Goal: Check status: Check status

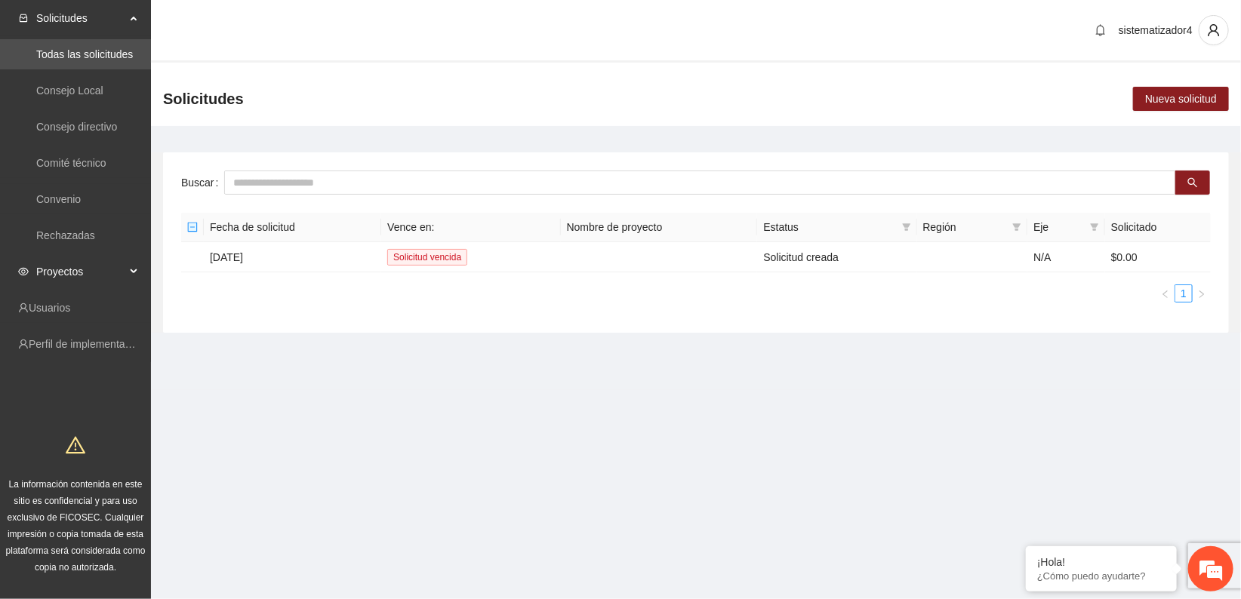
click at [63, 274] on span "Proyectos" at bounding box center [80, 272] width 89 height 30
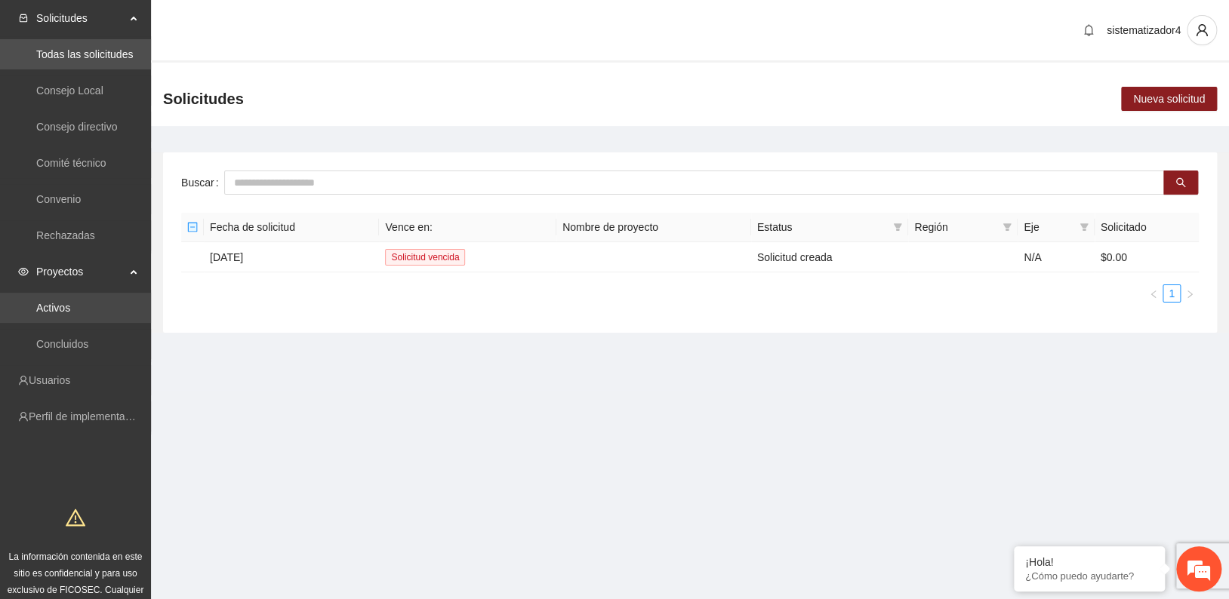
click at [53, 307] on link "Activos" at bounding box center [53, 308] width 34 height 12
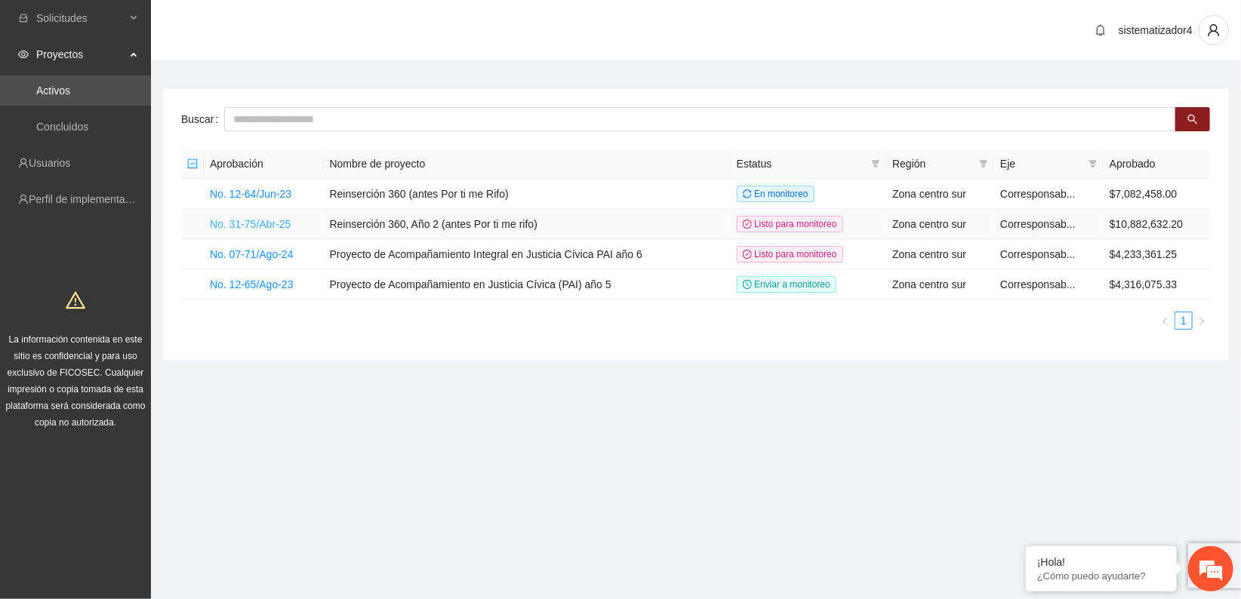
click at [242, 220] on link "No. 31-75/Abr-25" at bounding box center [250, 224] width 81 height 12
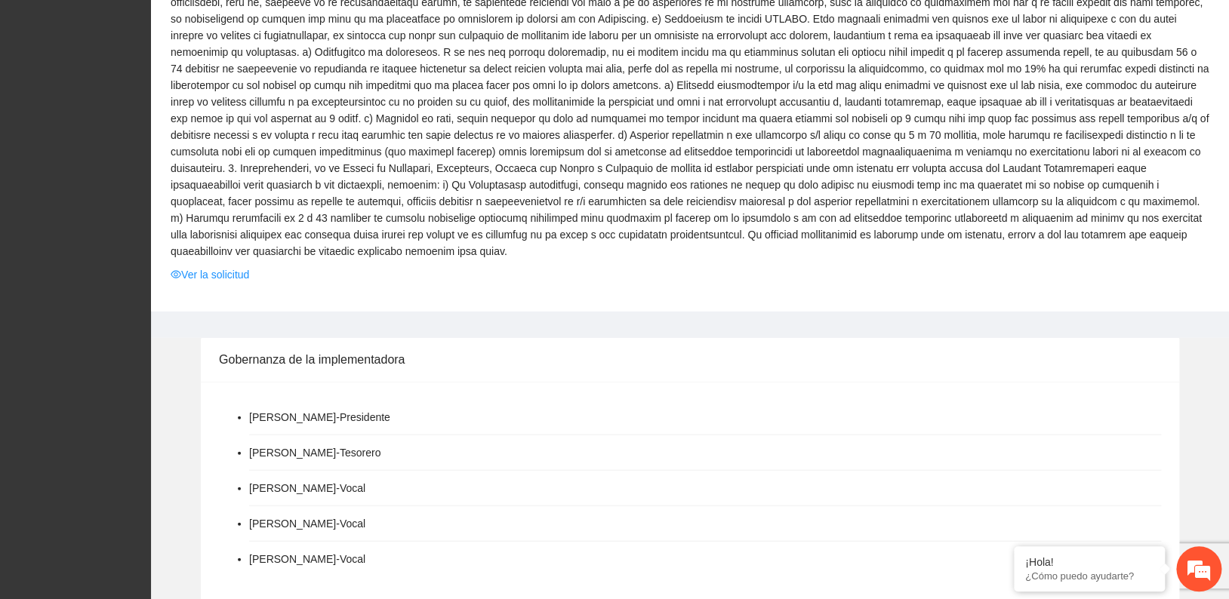
scroll to position [1433, 0]
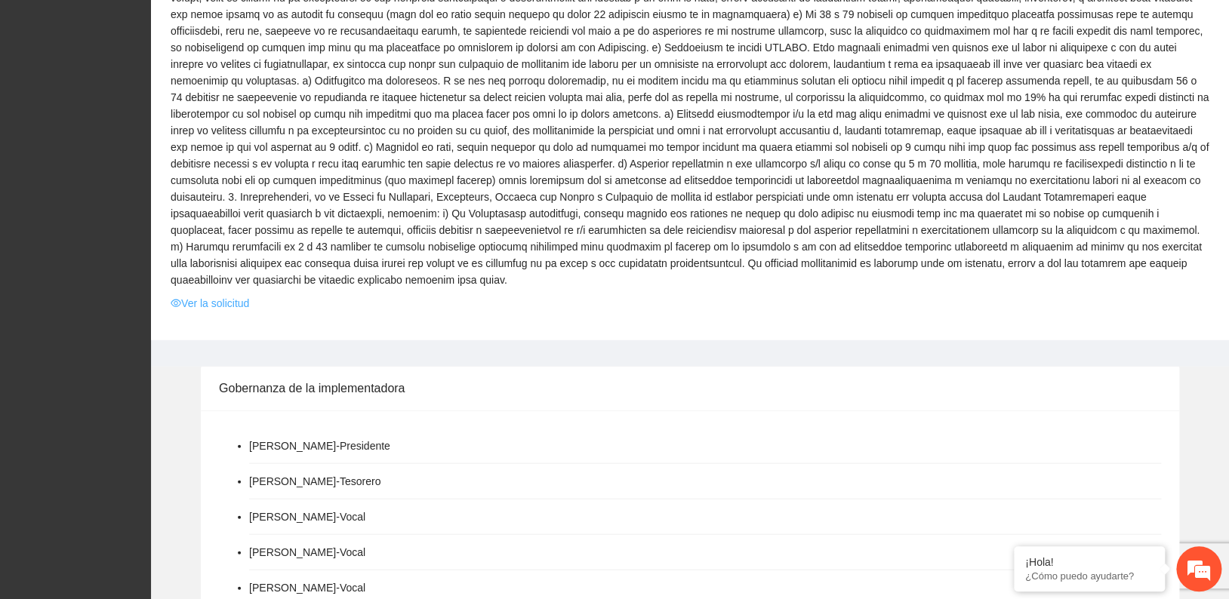
click at [216, 295] on link "Ver la solicitud" at bounding box center [210, 303] width 79 height 17
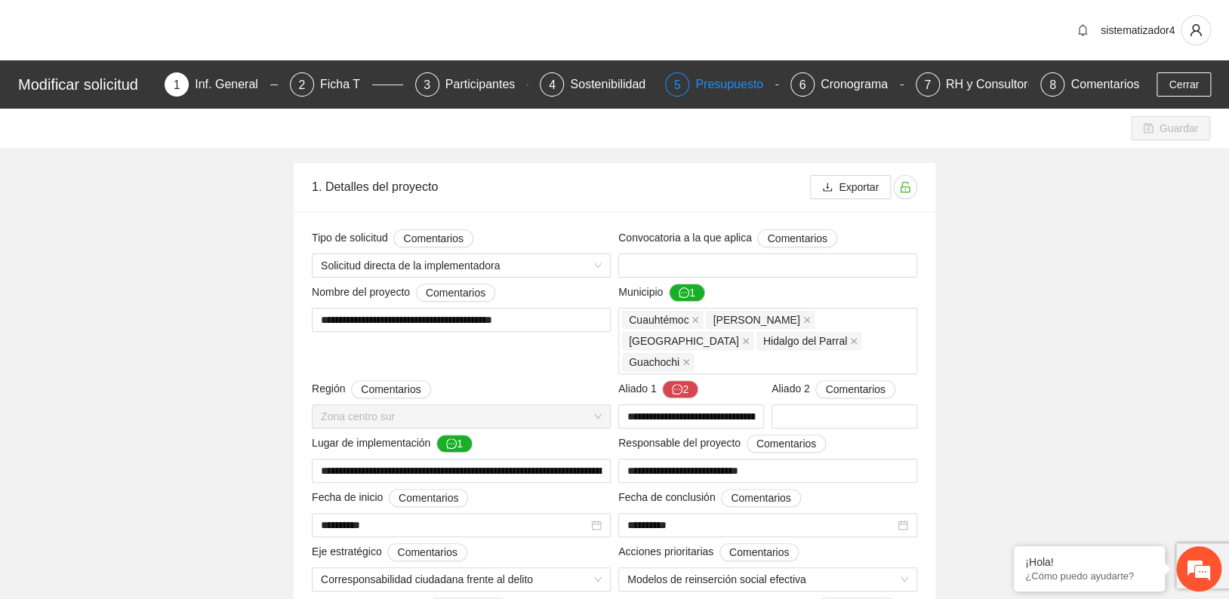
click at [732, 82] on div "Presupuesto" at bounding box center [735, 84] width 80 height 24
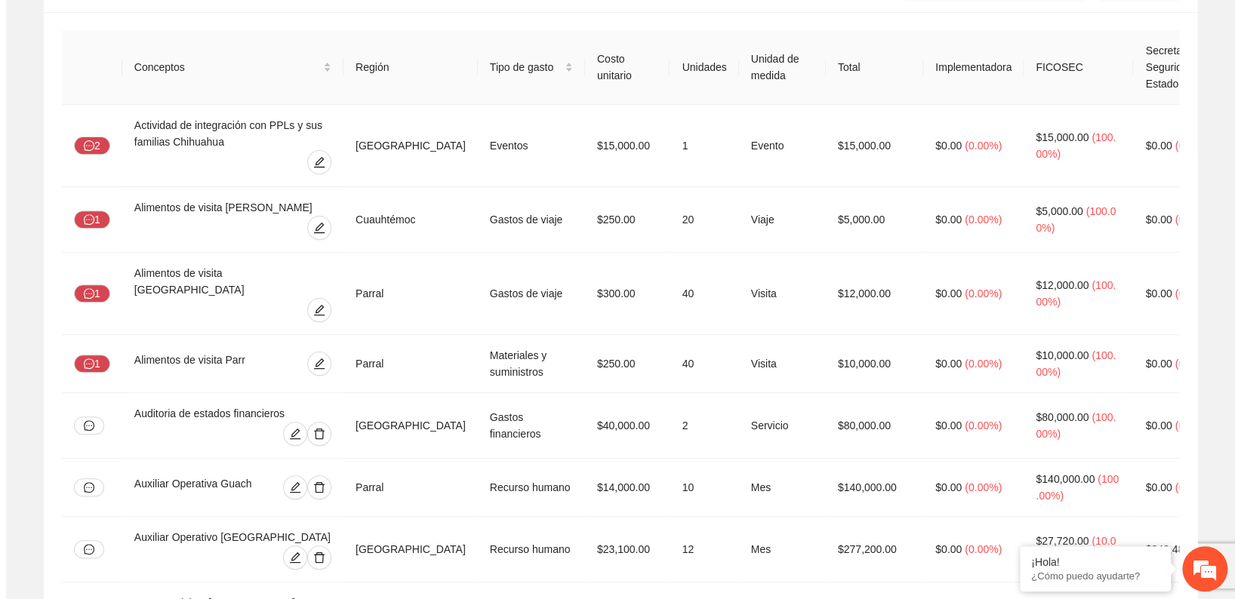
scroll to position [7249, 0]
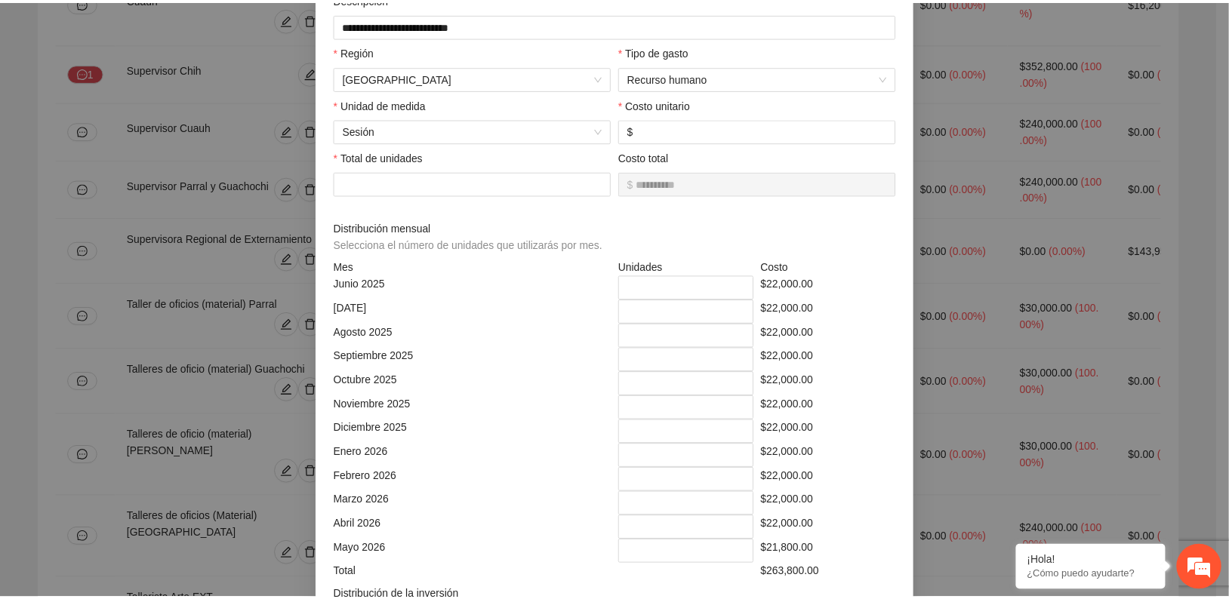
scroll to position [0, 0]
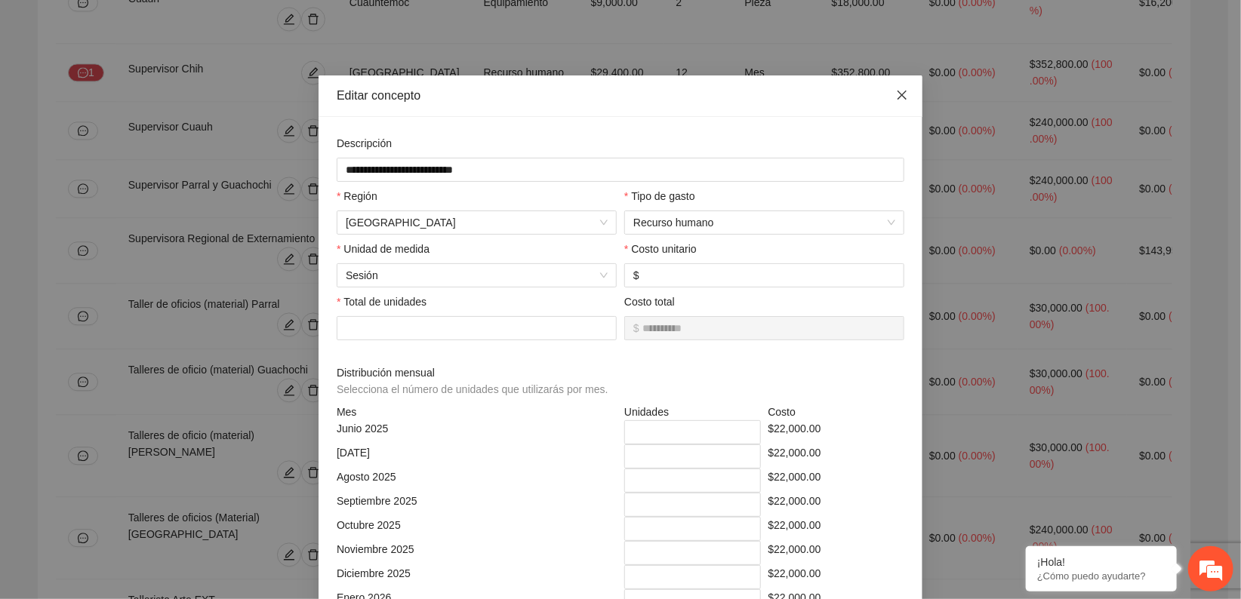
click at [900, 93] on icon "close" at bounding box center [902, 95] width 12 height 12
